Goal: Task Accomplishment & Management: Manage account settings

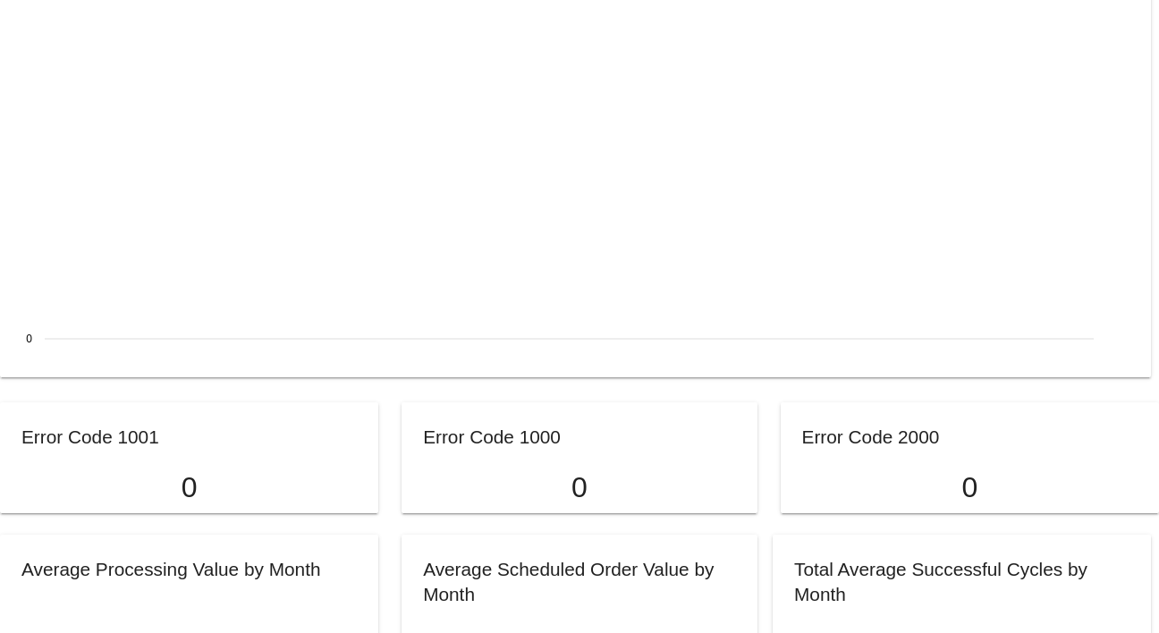
scroll to position [978, 0]
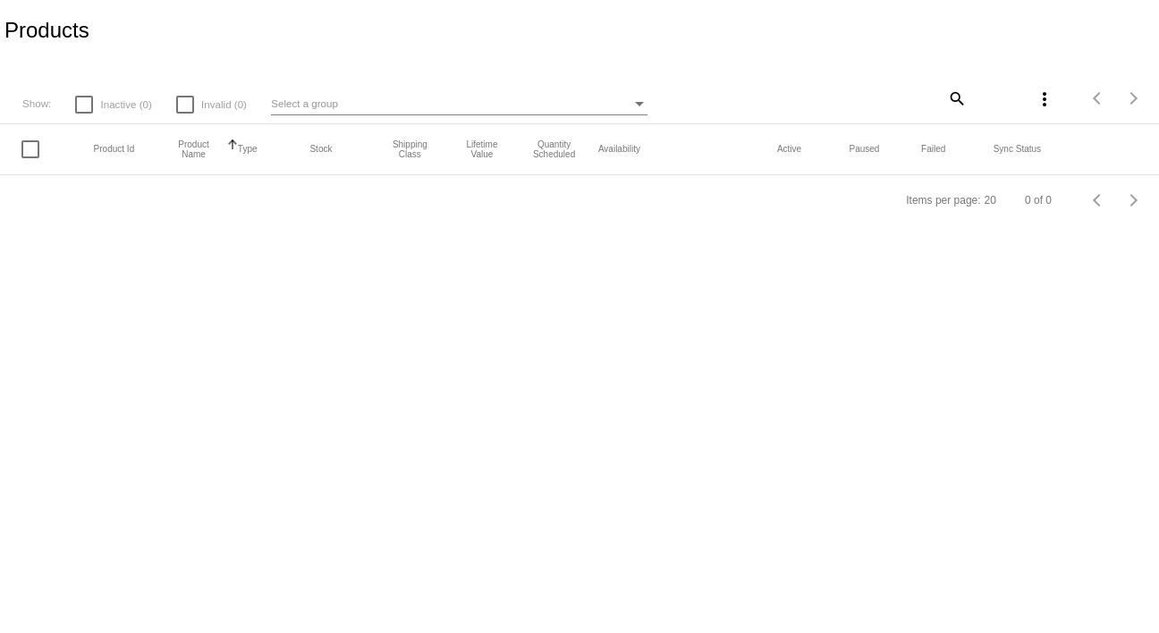
click at [529, 111] on div "Select a group" at bounding box center [450, 103] width 359 height 21
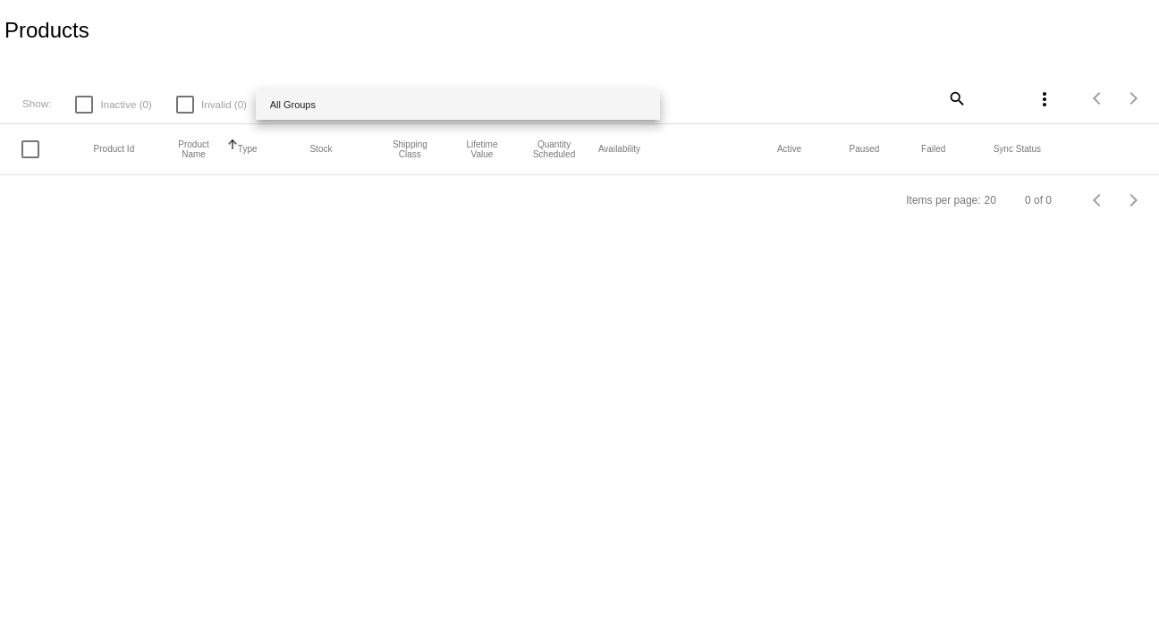
click at [536, 83] on div at bounding box center [579, 316] width 1159 height 633
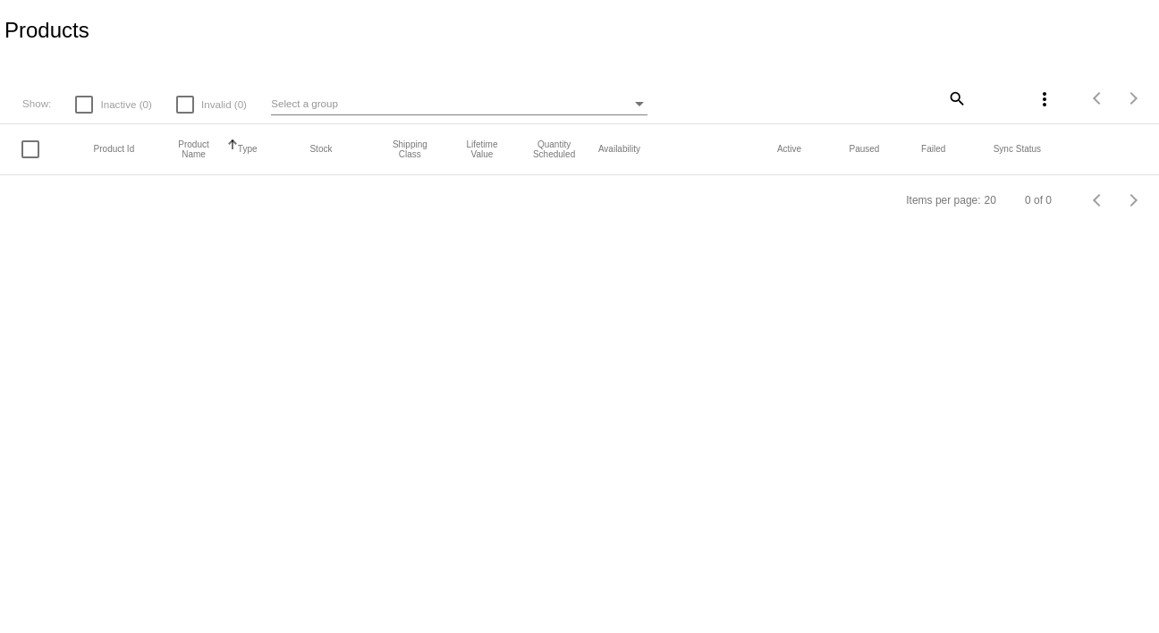
click at [493, 16] on div "Products" at bounding box center [579, 30] width 1159 height 61
click at [1043, 104] on mat-icon "more_vert" at bounding box center [1043, 99] width 21 height 21
click at [221, 35] on div at bounding box center [579, 316] width 1159 height 633
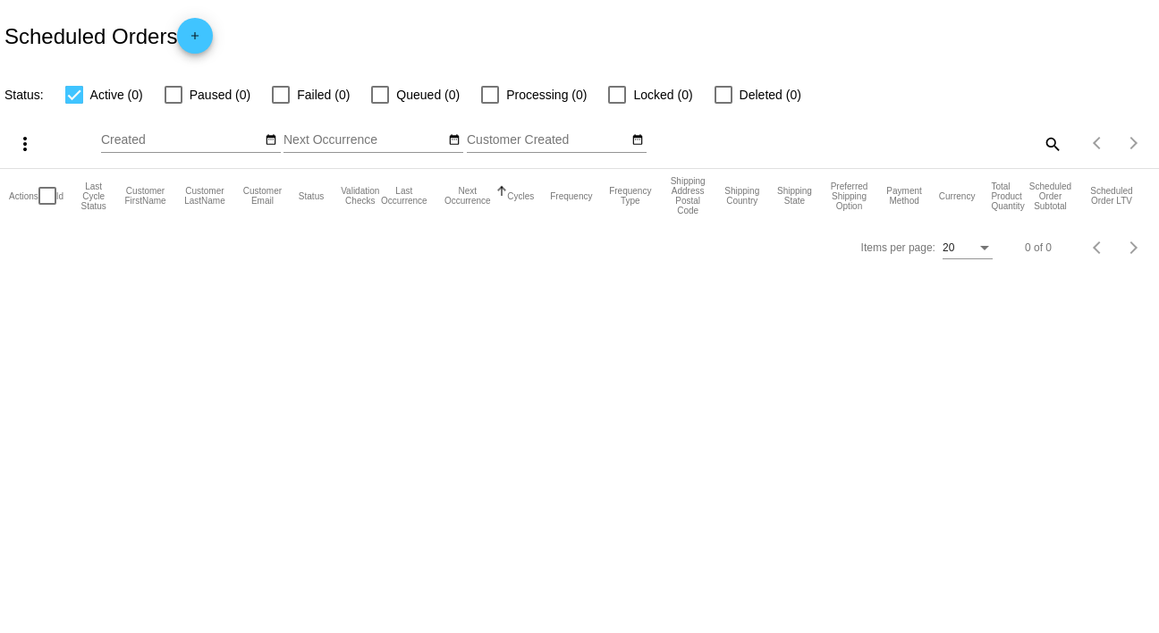
click at [187, 34] on mat-icon "add" at bounding box center [194, 40] width 21 height 21
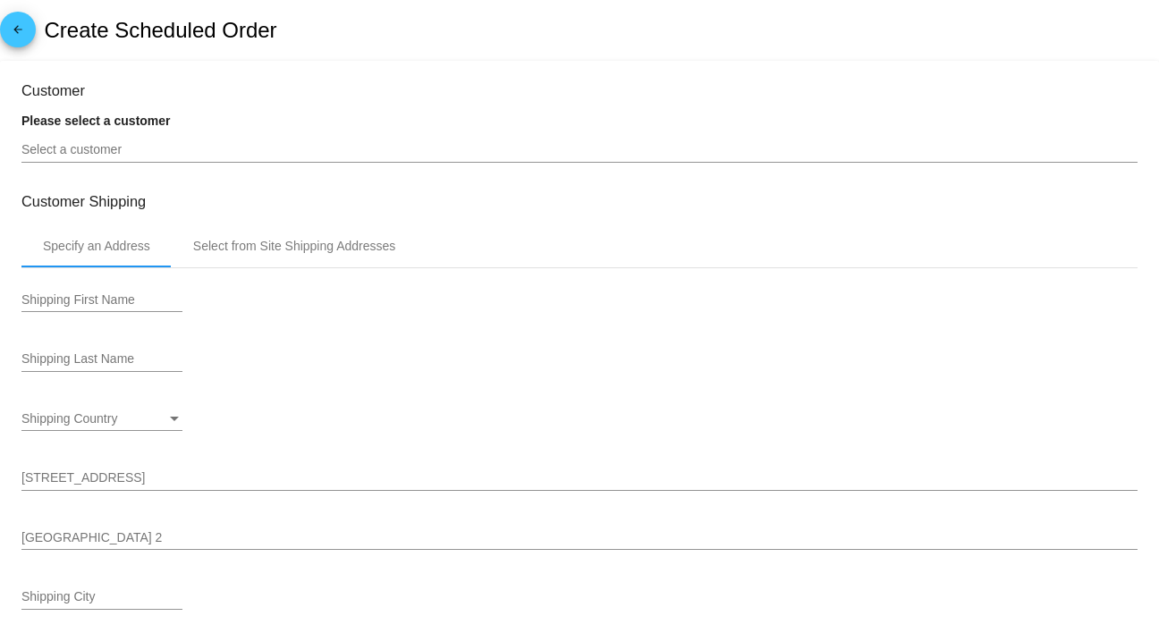
type input "10/8/2025"
click at [18, 33] on mat-icon "arrow_back" at bounding box center [17, 33] width 21 height 21
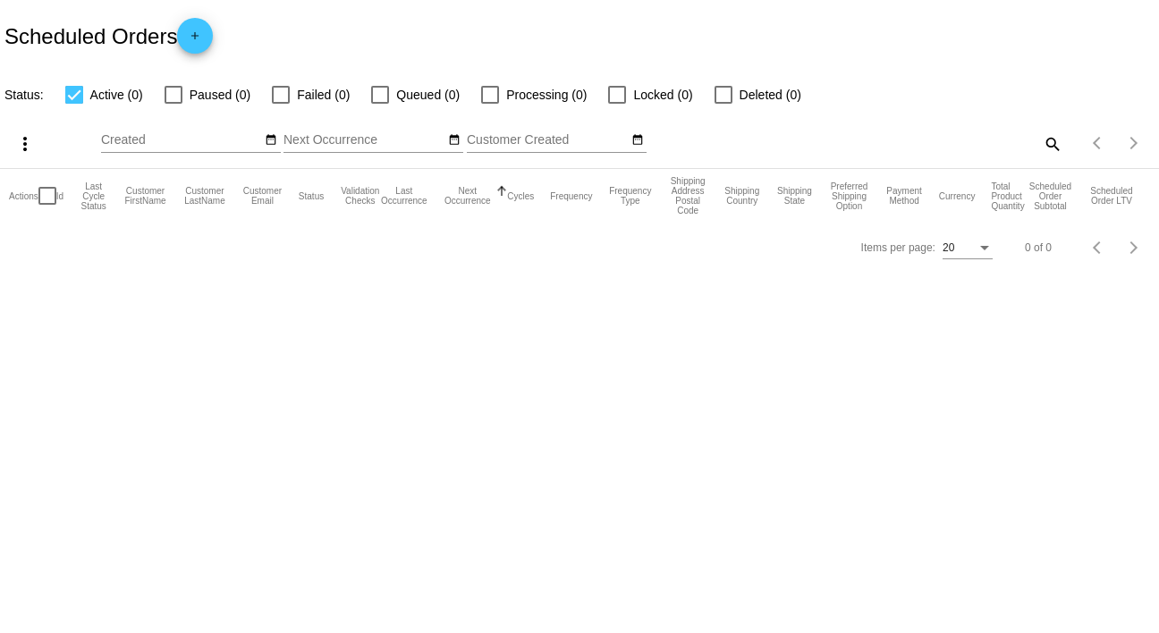
click at [94, 375] on body "Scheduled Orders add Status: Active (0) Paused (0) Failed (0) Queued (0) Proces…" at bounding box center [579, 316] width 1159 height 633
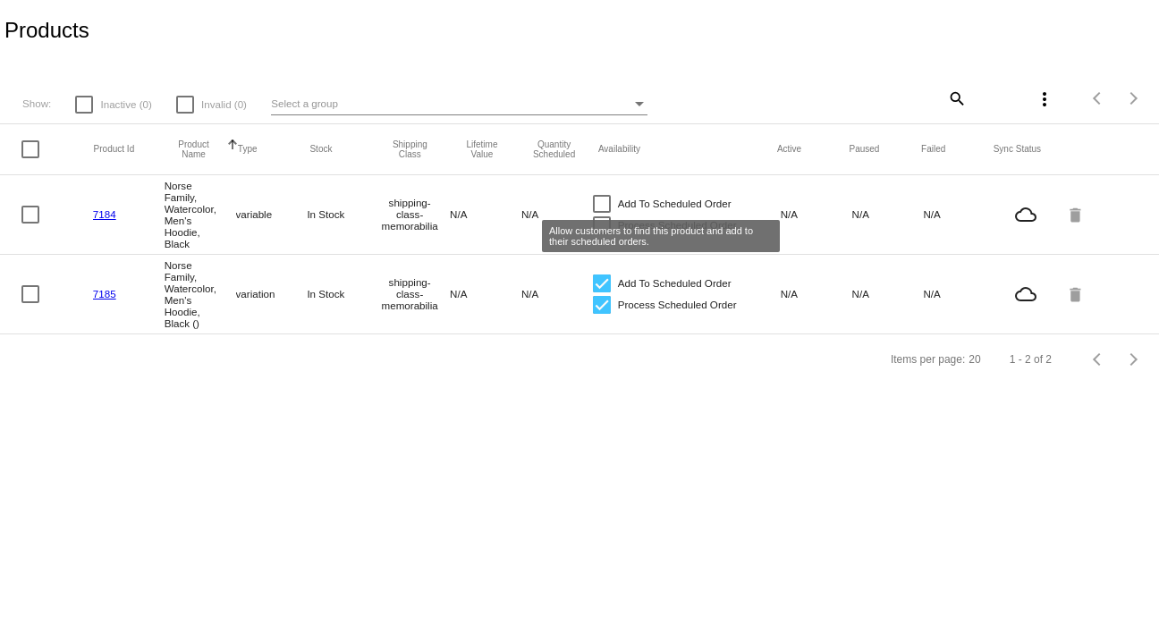
click at [604, 203] on div at bounding box center [602, 204] width 18 height 18
click at [602, 213] on input "Add To Scheduled Order" at bounding box center [601, 213] width 1 height 1
checkbox input "true"
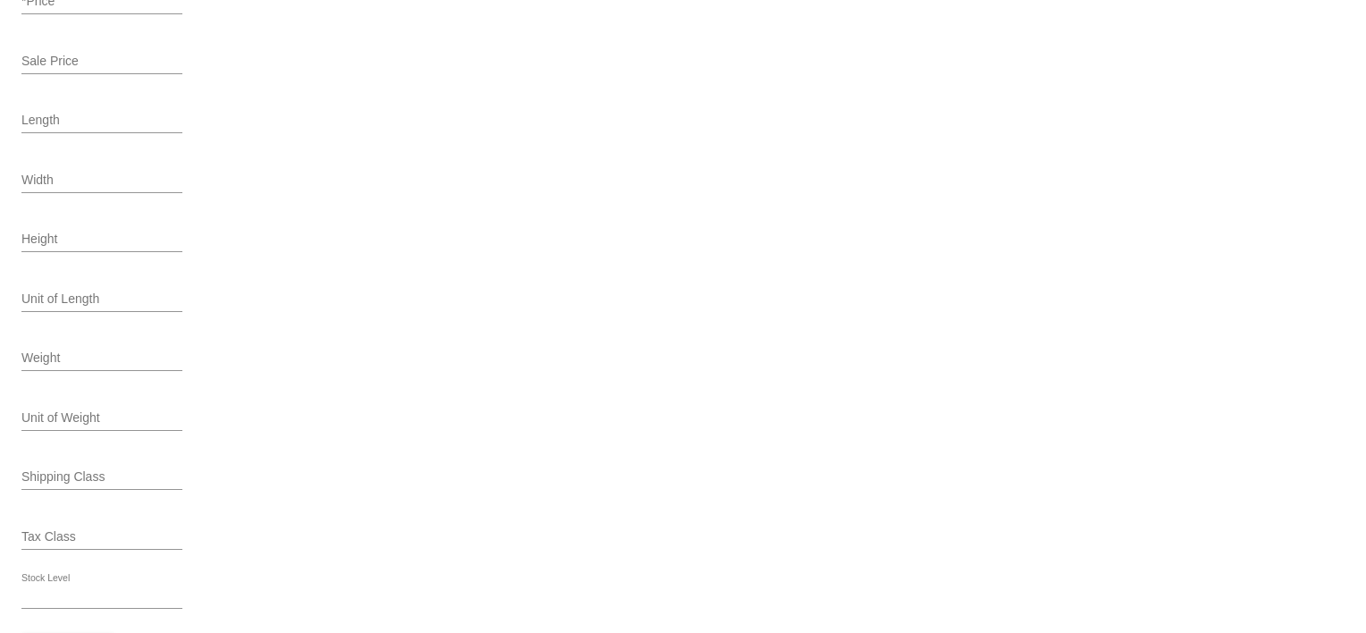
scroll to position [765, 0]
